Goal: Check status: Check status

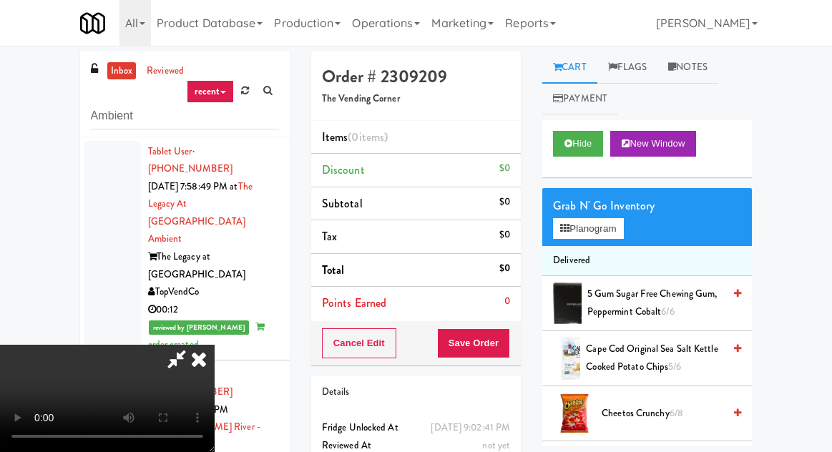
click at [27, 122] on div "inbox reviewed recent all unclear take inventory issue suspicious failed recent…" at bounding box center [416, 314] width 832 height 526
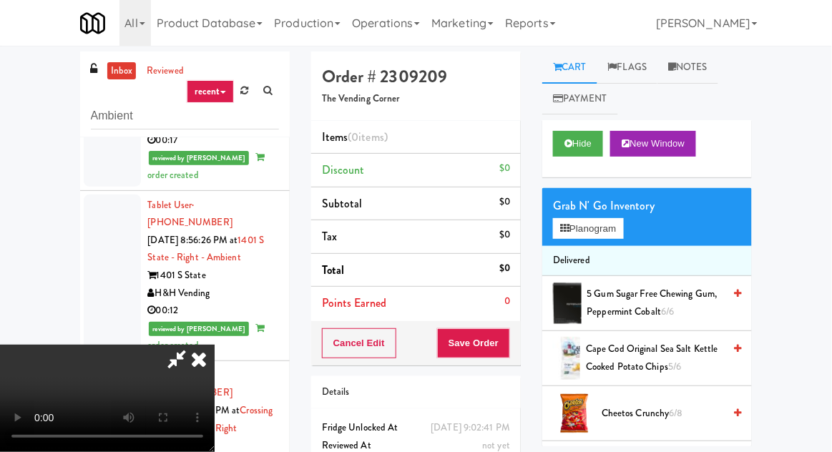
click at [215, 345] on icon at bounding box center [198, 359] width 31 height 29
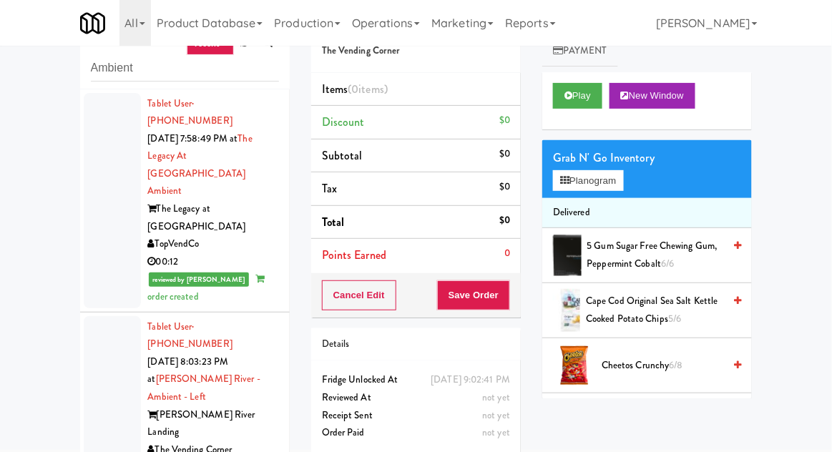
scroll to position [55, 0]
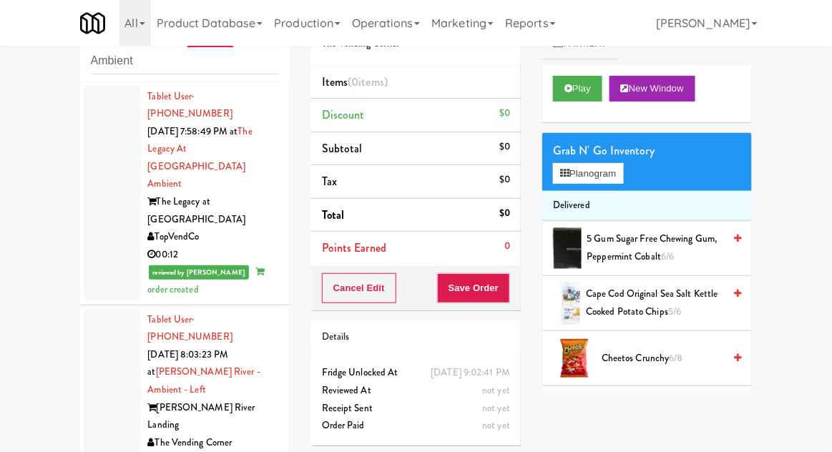
click at [100, 172] on div at bounding box center [112, 193] width 57 height 215
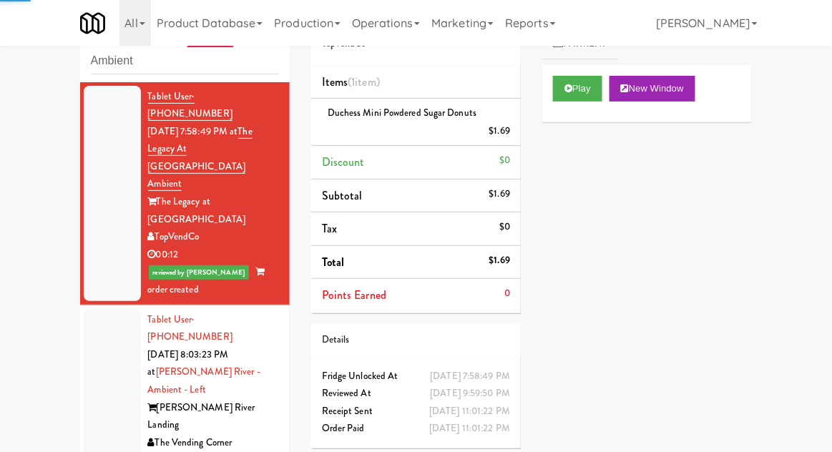
click at [107, 310] on div at bounding box center [112, 408] width 57 height 198
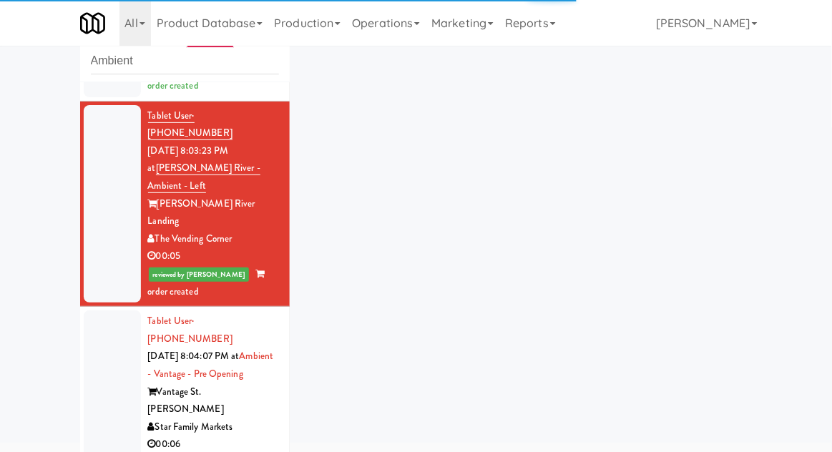
scroll to position [203, 0]
click at [96, 311] on div at bounding box center [112, 401] width 57 height 180
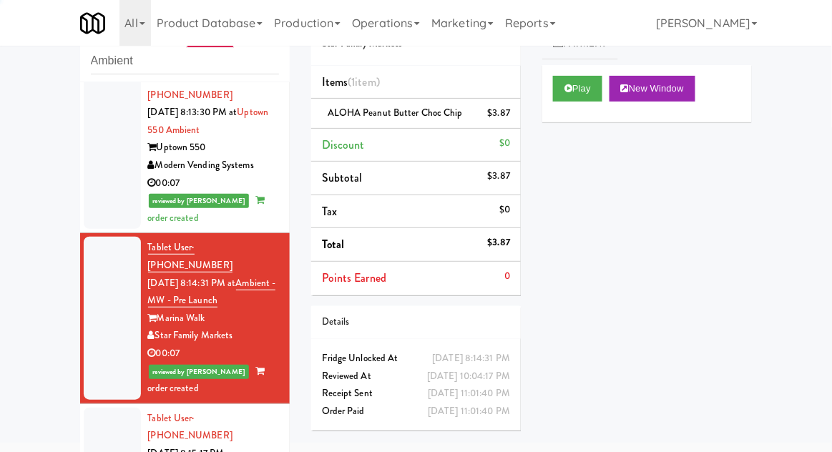
scroll to position [819, 0]
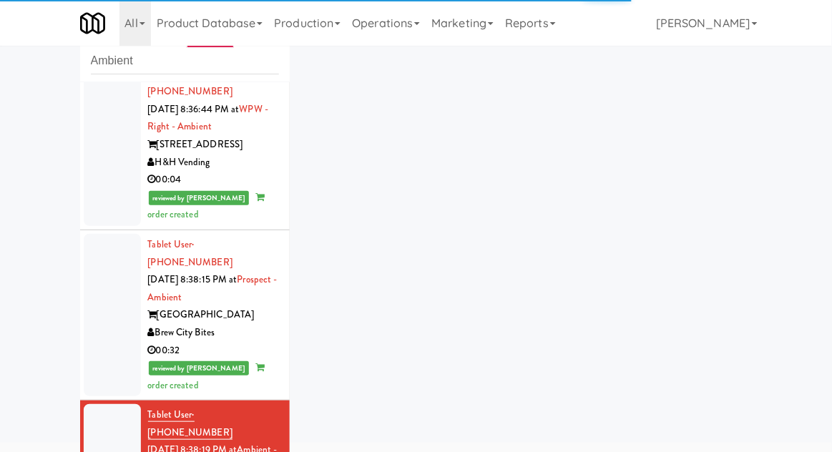
scroll to position [1548, 0]
